Goal: Answer question/provide support: Share knowledge or assist other users

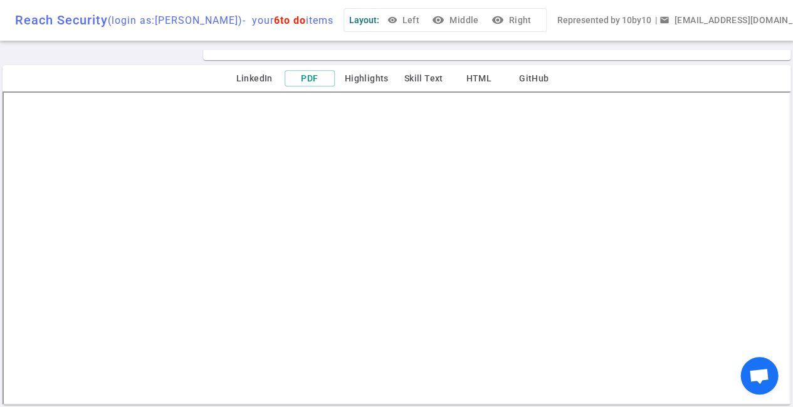
scroll to position [332, 0]
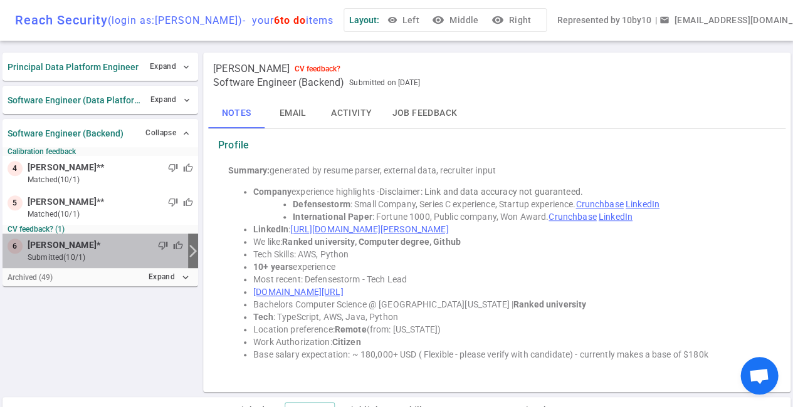
click at [164, 249] on div "thumb_down thumb_up" at bounding box center [141, 245] width 83 height 13
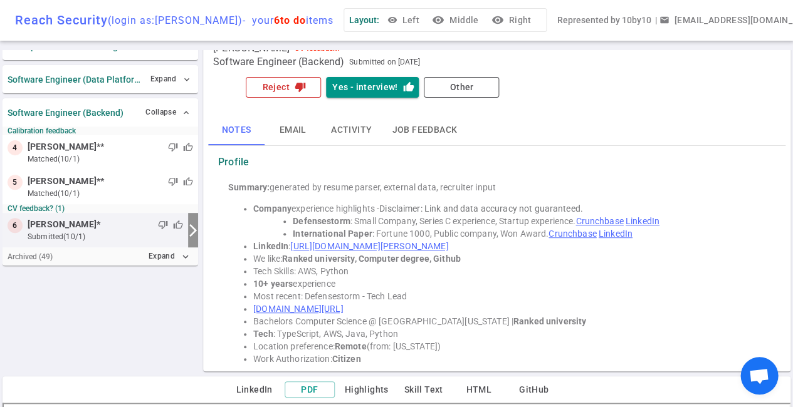
click at [283, 85] on button "Reject thumb_down" at bounding box center [283, 87] width 75 height 21
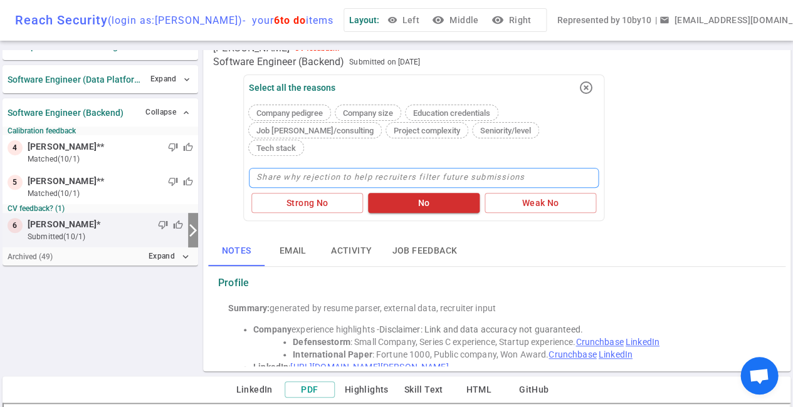
click at [313, 168] on textarea at bounding box center [424, 178] width 350 height 20
type textarea "S"
type textarea "St"
type textarea "Str"
type textarea "Stro"
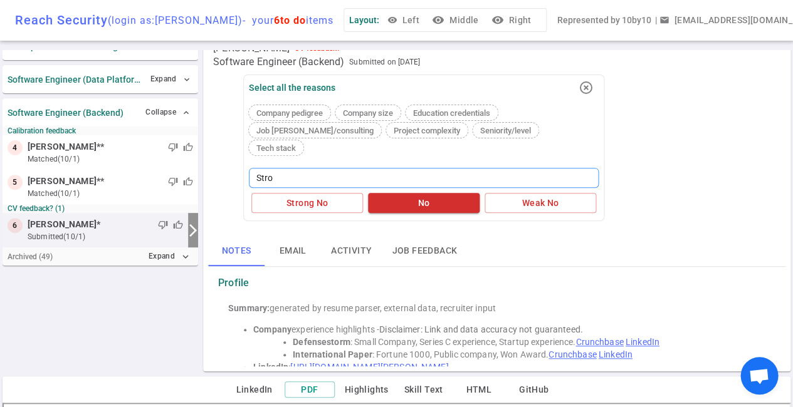
type textarea "Stron"
type textarea "Strong"
type textarea "Stronge"
type textarea "Stronger"
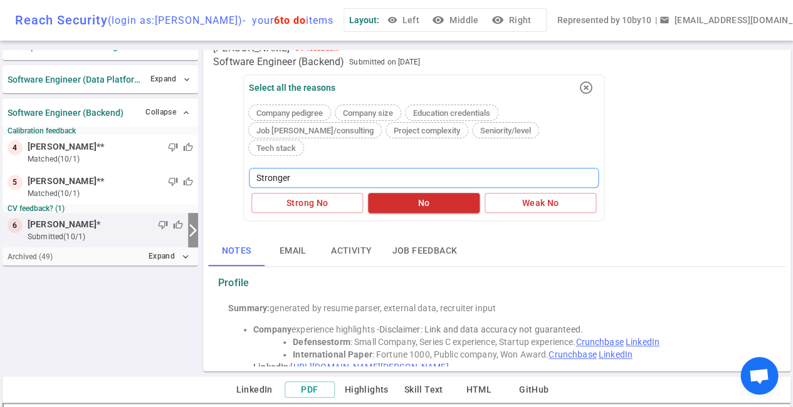
type textarea "Stronger c"
type textarea "Stronger ca"
type textarea "Stronger can"
type textarea "Stronger cand"
type textarea "Stronger candi"
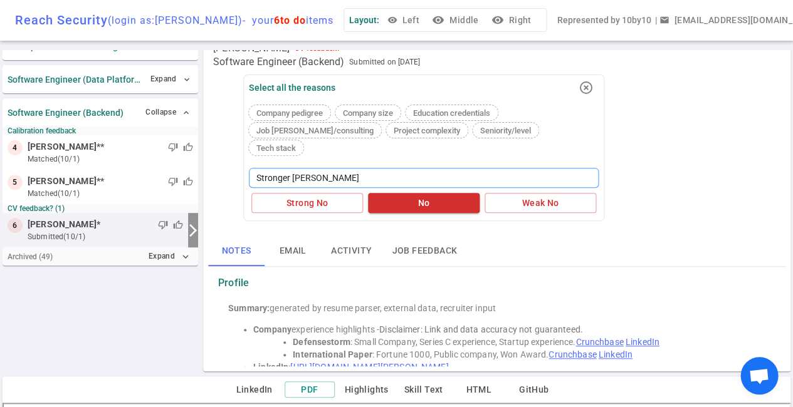
type textarea "Stronger candid"
type textarea "Stronger candida"
type textarea "Stronger candidat"
type textarea "Stronger candidate"
type textarea "Stronger candidates"
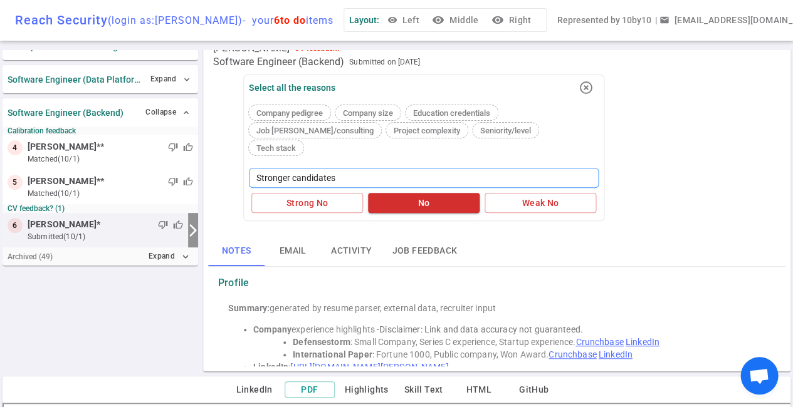
type textarea "Stronger candidates."
type textarea "Stronger candidates. R"
type textarea "Stronger candidates. Re"
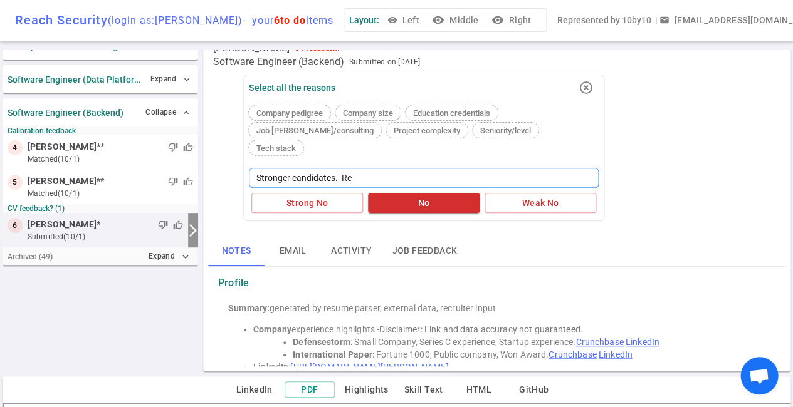
type textarea "Stronger candidates. Res"
type textarea "Stronger candidates. Resu"
type textarea "Stronger candidates. Resum"
type textarea "Stronger candidates. Resume"
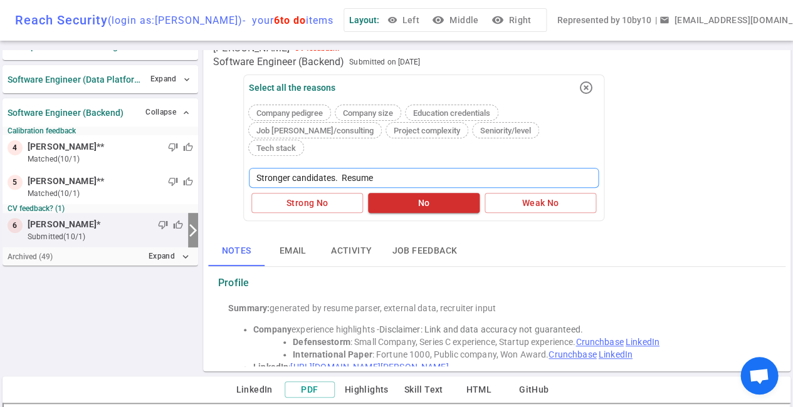
type textarea "Stronger candidates. Resume i"
type textarea "Stronger candidates. Resume is"
type textarea "Stronger candidates. Resume is n"
type textarea "Stronger candidates. Resume is no"
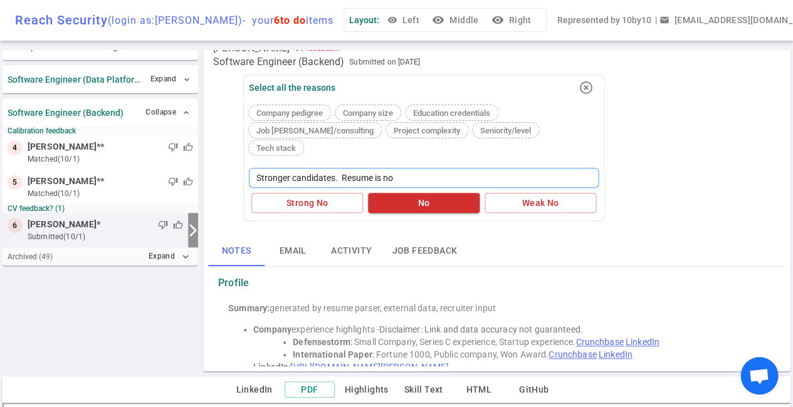
type textarea "Stronger candidates. Resume is not"
type textarea "Stronger candidates. Resume is not t"
type textarea "Stronger candidates. Resume is not th"
type textarea "Stronger candidates. Resume is not tha"
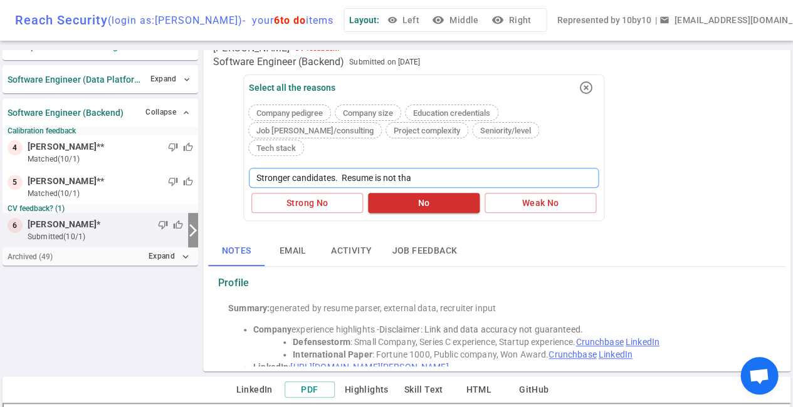
type textarea "Stronger candidates. Resume is not that"
type textarea "Stronger candidates. Resume is not that i"
type textarea "Stronger candidates. Resume is not that im"
type textarea "Stronger candidates. Resume is not that imp"
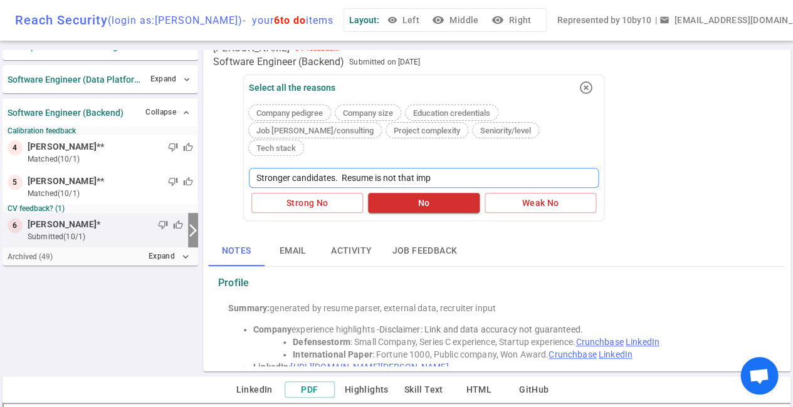
type textarea "Stronger candidates. Resume is not that impr"
type textarea "Stronger candidates. Resume is not that impre"
type textarea "Stronger candidates. Resume is not that impres"
type textarea "Stronger candidates. Resume is not that impress"
type textarea "Stronger candidates. Resume is not that impressi"
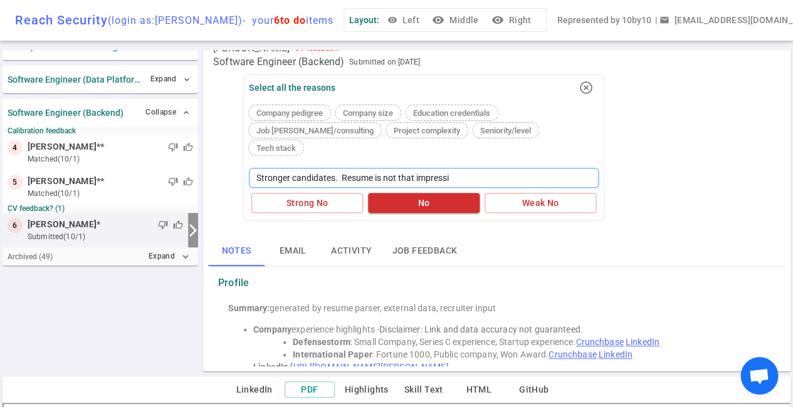
type textarea "Stronger candidates. Resume is not that impressiv"
type textarea "Stronger candidates. Resume is not that impressive"
type textarea "Stronger candidates. Resume is not that impressive,"
type textarea "Stronger candidates. Resume is not that impressive, l"
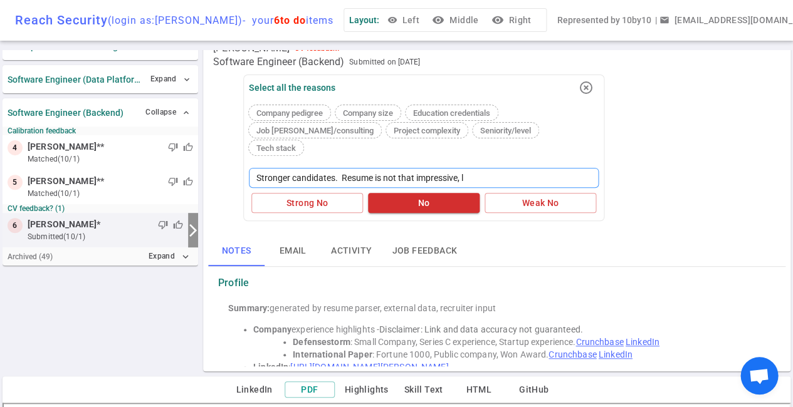
type textarea "Stronger candidates. Resume is not that impressive, la"
type textarea "Stronger candidates. Resume is not that impressive, lac"
type textarea "Stronger candidates. Resume is not that impressive, lack"
type textarea "Stronger candidates. Resume is not that impressive, lacks"
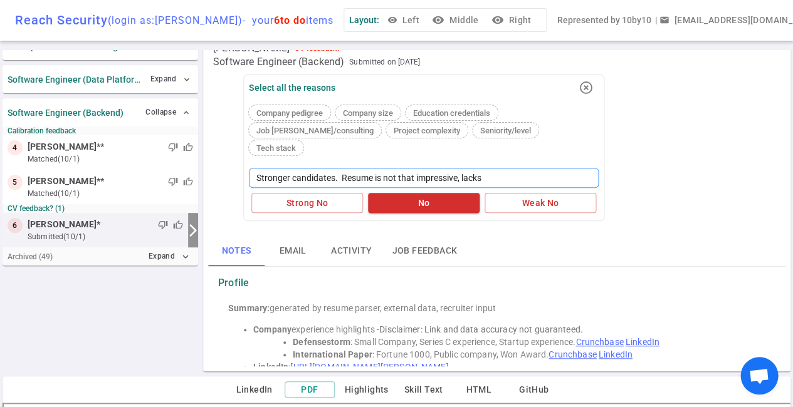
type textarea "Stronger candidates. Resume is not that impressive, lacks b"
type textarea "Stronger candidates. Resume is not that impressive, lacks bi"
type textarea "Stronger candidates. Resume is not that impressive, lacks big"
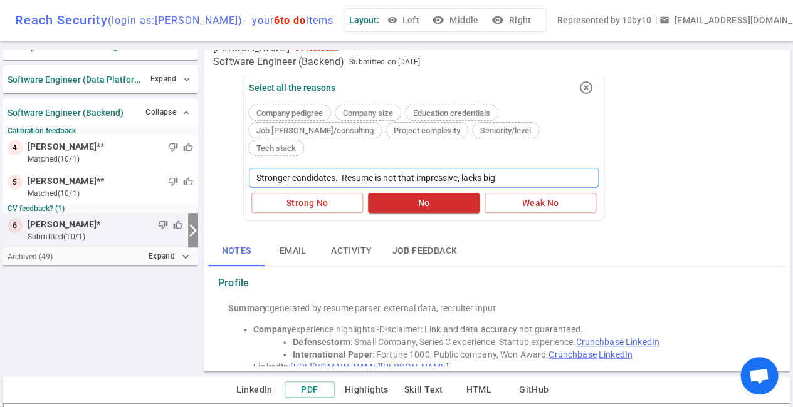
type textarea "Stronger candidates. Resume is not that impressive, lacks bi"
type textarea "Stronger candidates. Resume is not that impressive, lacks b"
type textarea "Stronger candidates. Resume is not that impressive, lacks"
type textarea "Stronger candidates. Resume is not that impressive, lack"
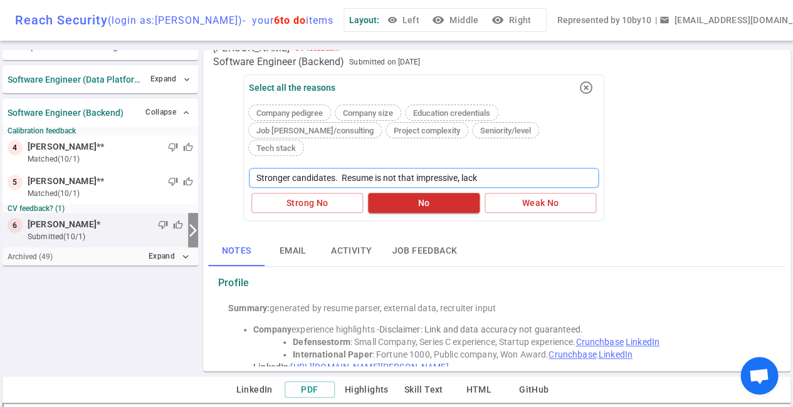
type textarea "Stronger candidates. Resume is not that impressive, lac"
type textarea "Stronger candidates. Resume is not that impressive, la"
type textarea "Stronger candidates. Resume is not that impressive, l"
type textarea "Stronger candidates. Resume is not that impressive,"
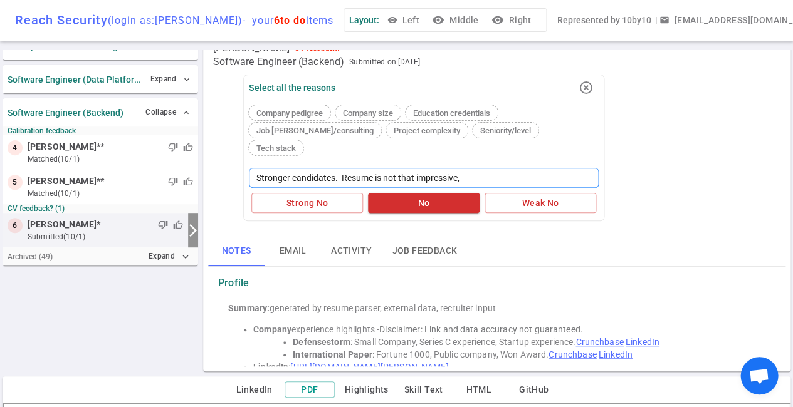
type textarea "Stronger candidates. Resume is not that impressive"
click at [340, 168] on textarea "Stronger candidates. Resume is not that impressive" at bounding box center [424, 178] width 350 height 20
type textarea "Stronger candidates. Resume is not that impressive"
type textarea "Stronger candidates Resume is not that impressive"
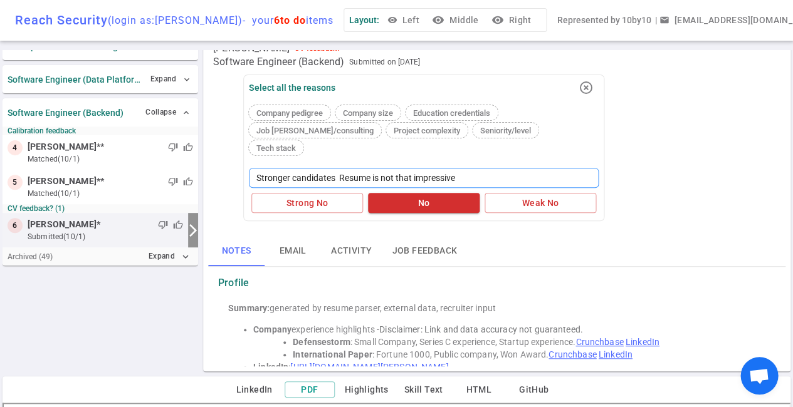
type textarea "Stronger candidates i Resume is not that impressive"
type textarea "Stronger candidates in Resume is not that impressive"
type textarea "Stronger candidates in t Resume is not that impressive"
type textarea "Stronger candidates in th Resume is not that impressive"
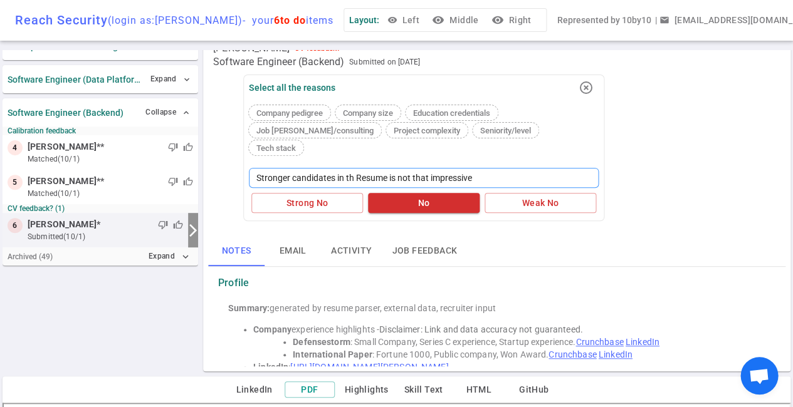
type textarea "Stronger candidates in the Resume is not that impressive"
type textarea "Stronger candidates in the p Resume is not that impressive"
type textarea "Stronger candidates in the pi Resume is not that impressive"
type textarea "Stronger candidates in the pip Resume is not that impressive"
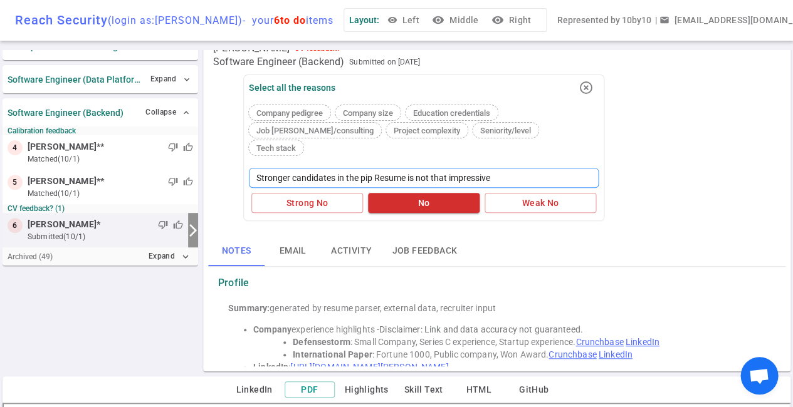
type textarea "Stronger candidates in the pipe Resume is not that impressive"
type textarea "Stronger candidates in the pipel Resume is not that impressive"
type textarea "Stronger candidates in the pipeli Resume is not that impressive"
type textarea "Stronger candidates in the pipelin Resume is not that impressive"
type textarea "Stronger candidates in the pipeline Resume is not that impressive"
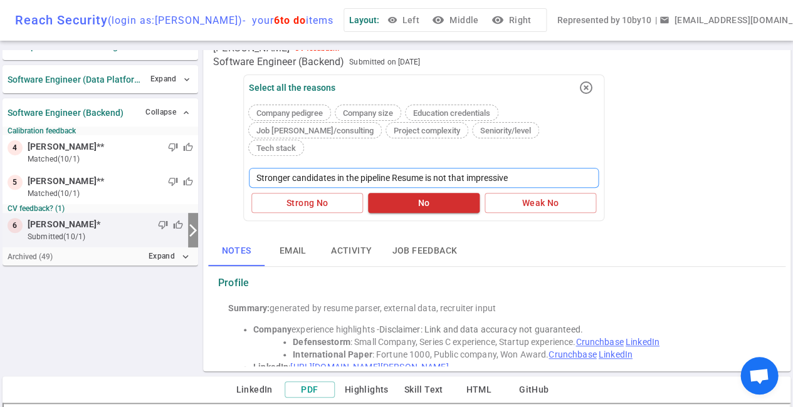
drag, startPoint x: 518, startPoint y: 160, endPoint x: 399, endPoint y: 159, distance: 118.4
click at [399, 168] on textarea "Stronger candidates in the pipeline Resume is not that impressive" at bounding box center [424, 178] width 350 height 20
type textarea "Stronger candidates in the pipeline R"
type textarea "Stronger candidates in the pipeline"
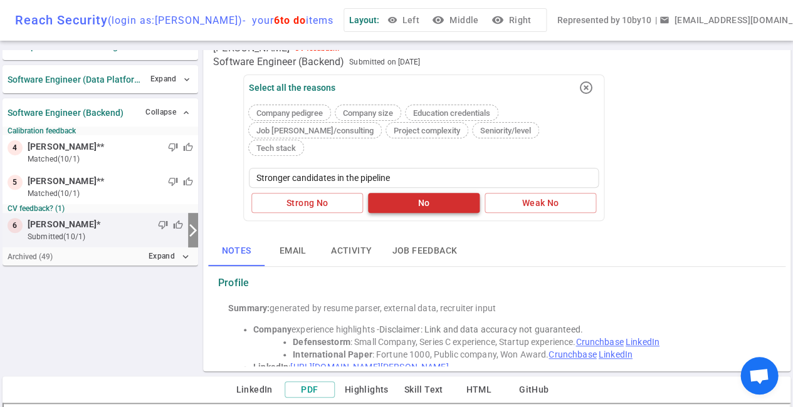
type textarea "Stronger candidates in the pipeline"
type textarea "Stronger candidates in the pipeline,"
type textarea "Stronger candidates in the pipeline, r"
type textarea "Stronger candidates in the pipeline, re"
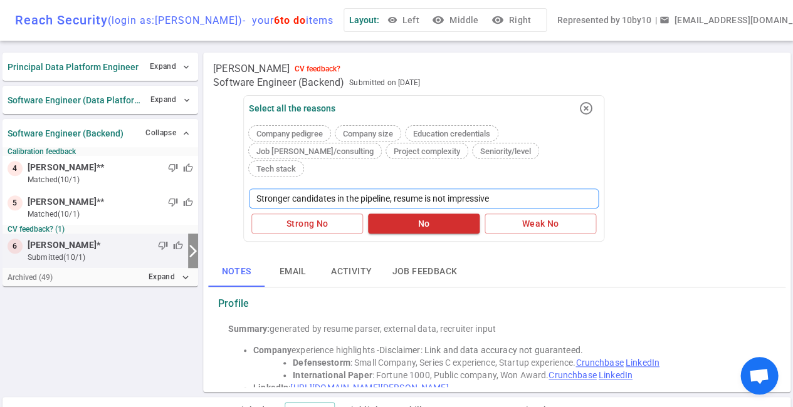
drag, startPoint x: 501, startPoint y: 183, endPoint x: 397, endPoint y: 182, distance: 103.4
click at [397, 189] on textarea "Stronger candidates in the pipeline, resume is not impressive" at bounding box center [424, 199] width 350 height 20
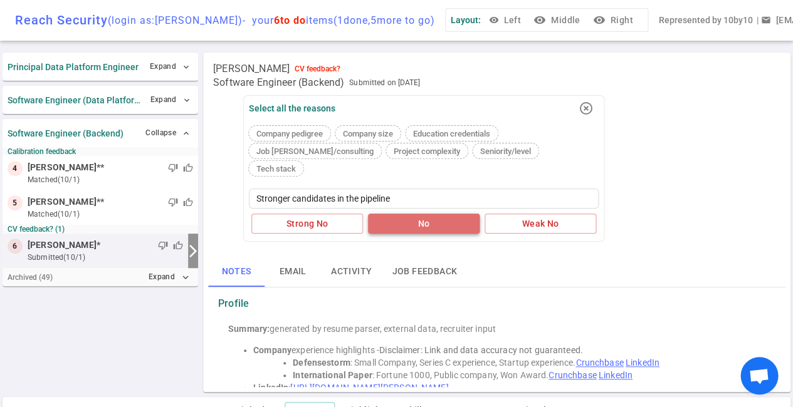
click at [407, 214] on button "No" at bounding box center [424, 224] width 112 height 21
